Goal: Task Accomplishment & Management: Manage account settings

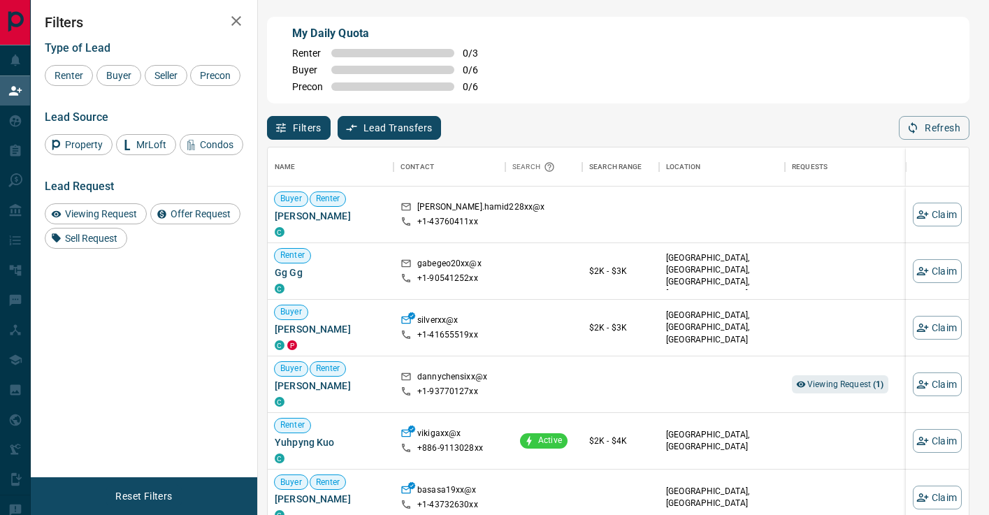
scroll to position [389, 701]
click at [834, 365] on div "Viewing Request ( 1 )" at bounding box center [848, 384] width 112 height 56
click at [837, 379] on span "Viewing Request ( 1 )" at bounding box center [845, 384] width 77 height 14
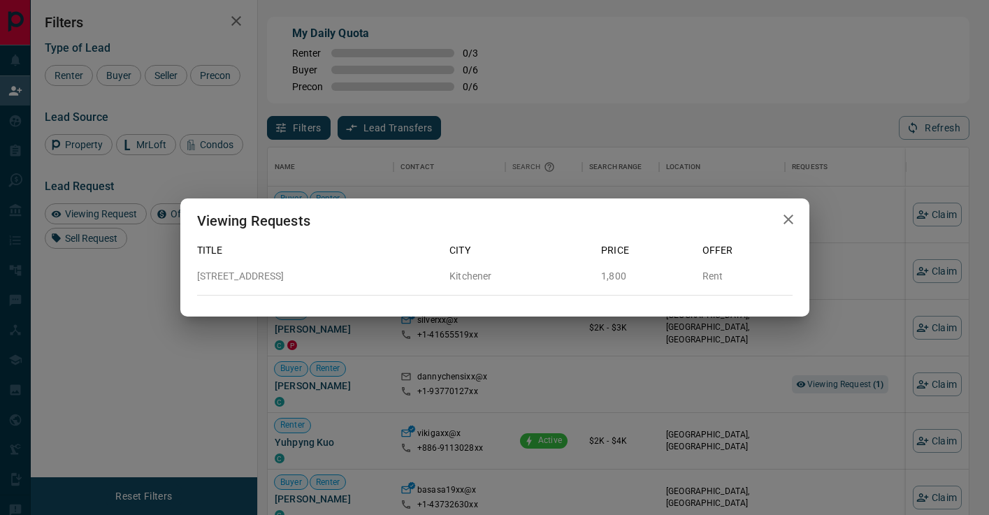
click at [817, 365] on div "Viewing Requests Title City Price Offer 320 - 155 St. Leger Street Kitchener 1,…" at bounding box center [494, 257] width 989 height 515
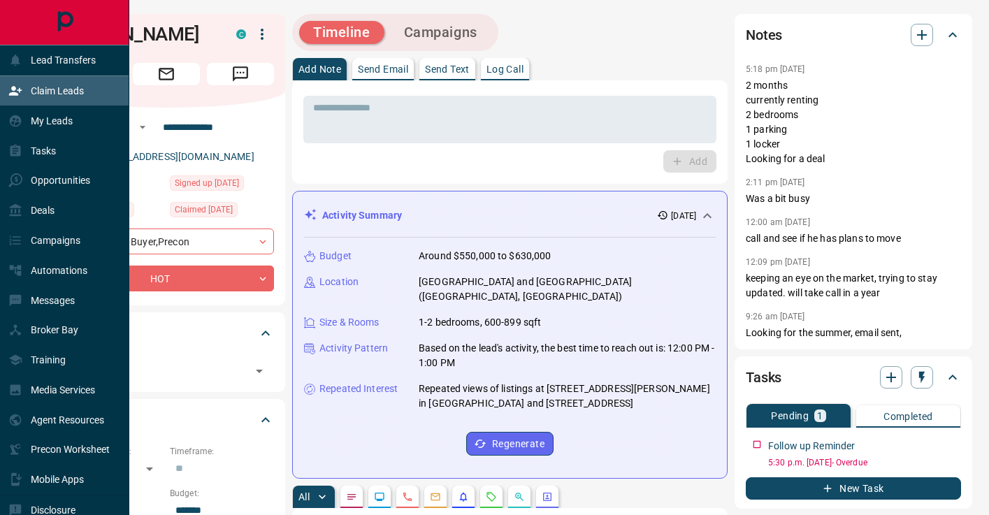
click at [26, 87] on div "Claim Leads" at bounding box center [45, 91] width 75 height 23
